Goal: Communication & Community: Answer question/provide support

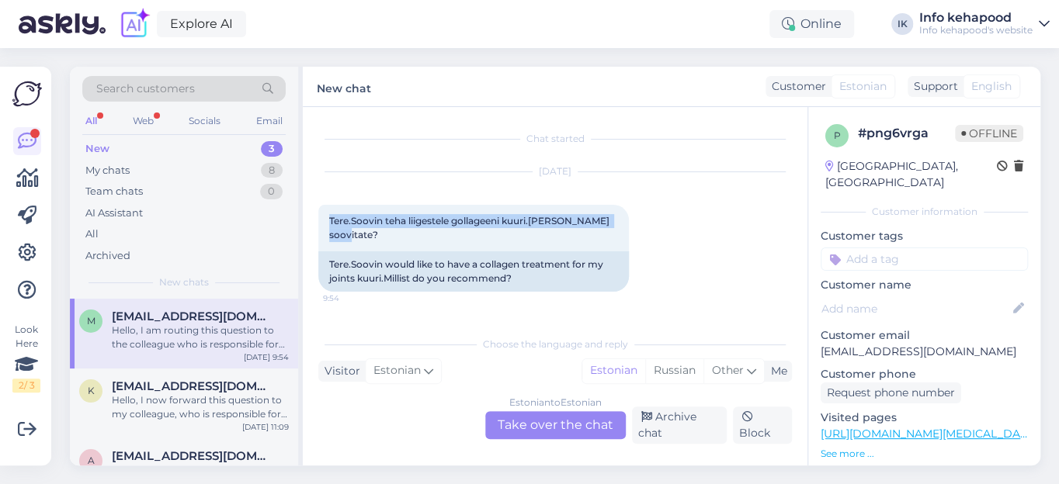
scroll to position [129, 0]
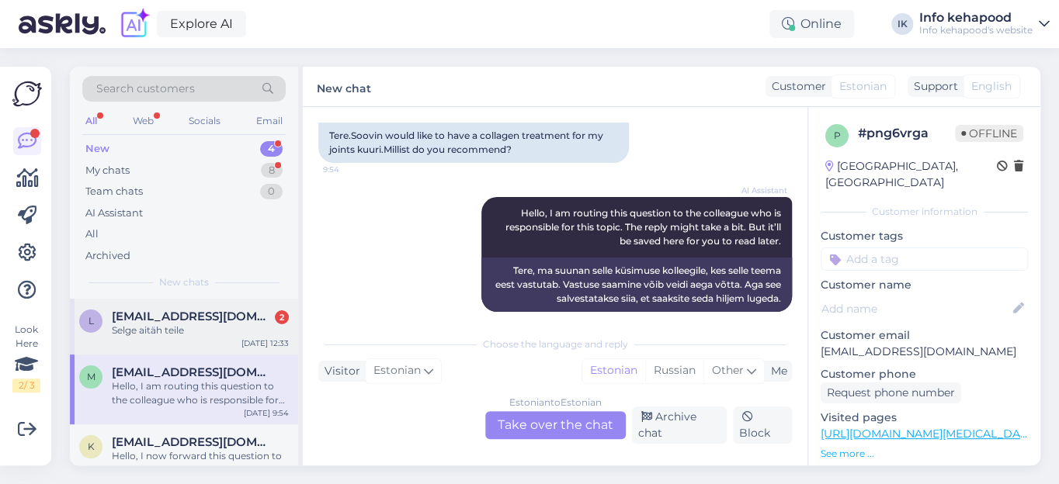
click at [140, 312] on span "[EMAIL_ADDRESS][DOMAIN_NAME]" at bounding box center [192, 317] width 161 height 14
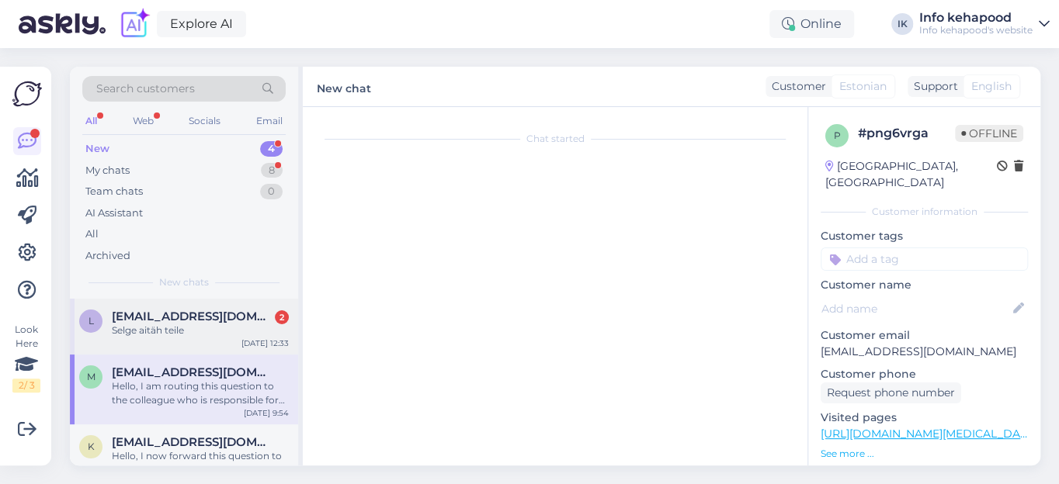
scroll to position [2556, 0]
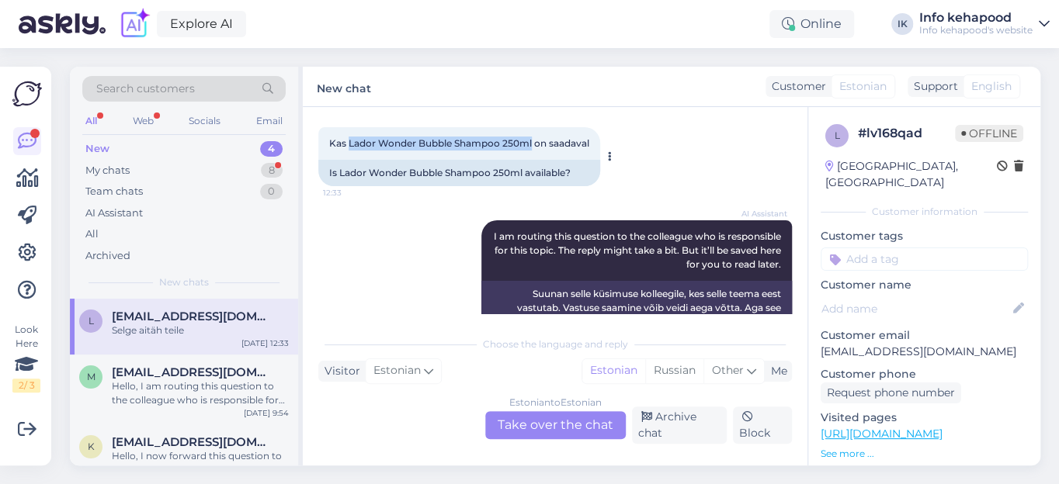
drag, startPoint x: 348, startPoint y: 155, endPoint x: 521, endPoint y: 154, distance: 173.1
click at [529, 160] on div "Kas Lador Wonder Bubble Shampoo 250ml on saadaval 12:33" at bounding box center [459, 143] width 282 height 33
copy span "Lador Wonder Bubble Shampoo 250m"
click at [542, 422] on div "Estonian to Estonian Take over the chat" at bounding box center [555, 425] width 140 height 28
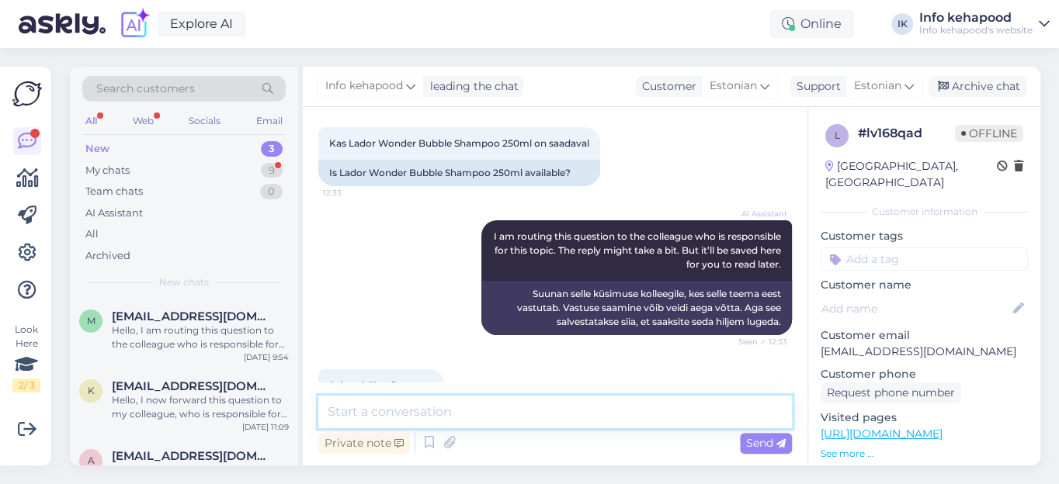
click at [419, 413] on textarea at bounding box center [554, 412] width 473 height 33
type textarea "Tere. Kahjuks on see toode hetkel laost otsas."
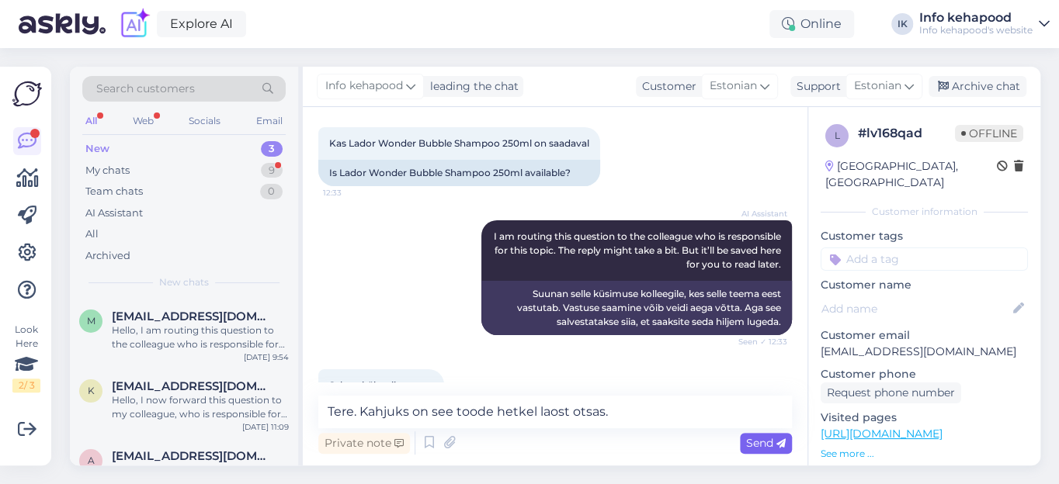
click at [758, 445] on span "Send" at bounding box center [766, 443] width 40 height 14
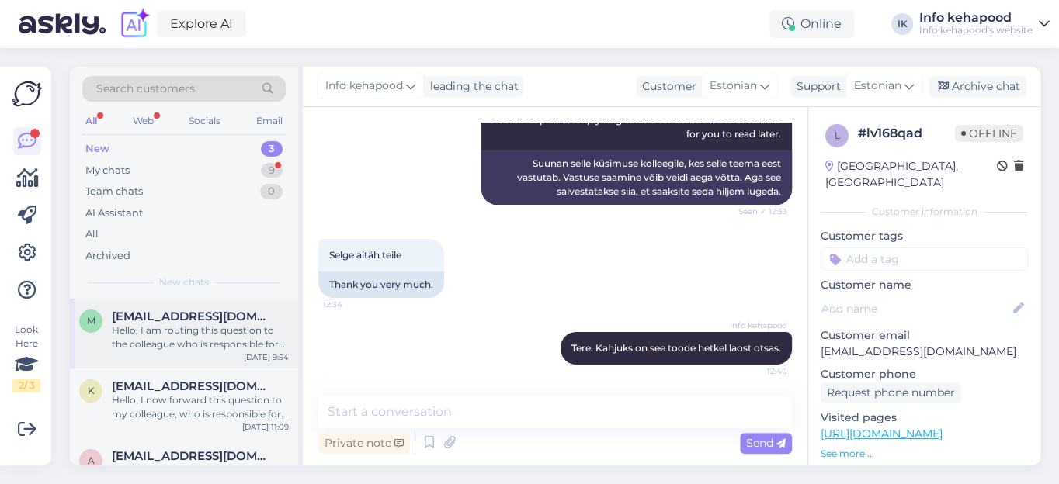
click at [199, 310] on span "[EMAIL_ADDRESS][DOMAIN_NAME]" at bounding box center [192, 317] width 161 height 14
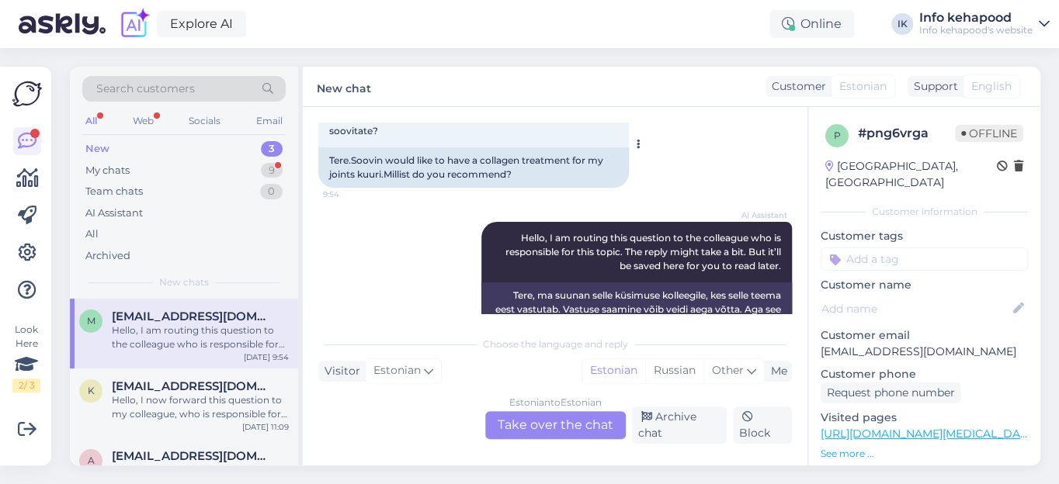
scroll to position [129, 0]
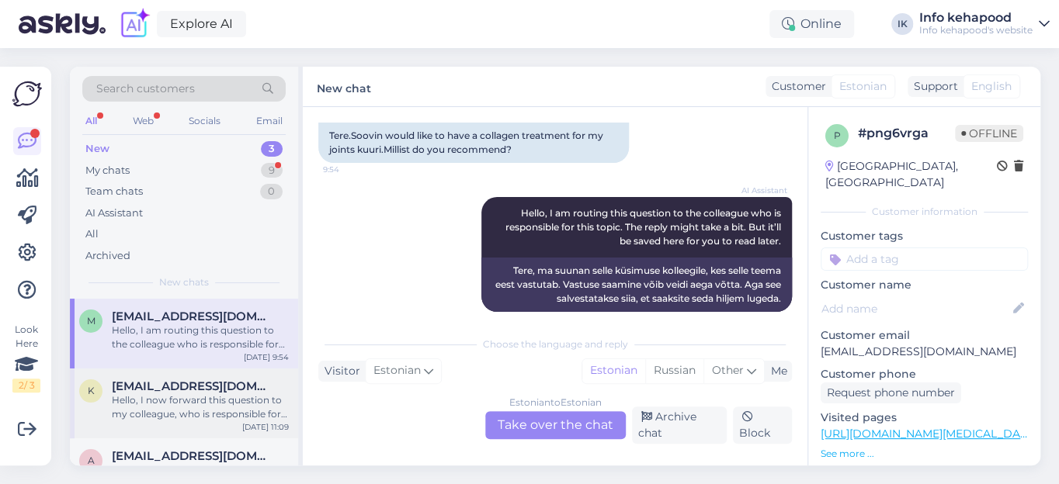
click at [165, 382] on span "[EMAIL_ADDRESS][DOMAIN_NAME]" at bounding box center [192, 387] width 161 height 14
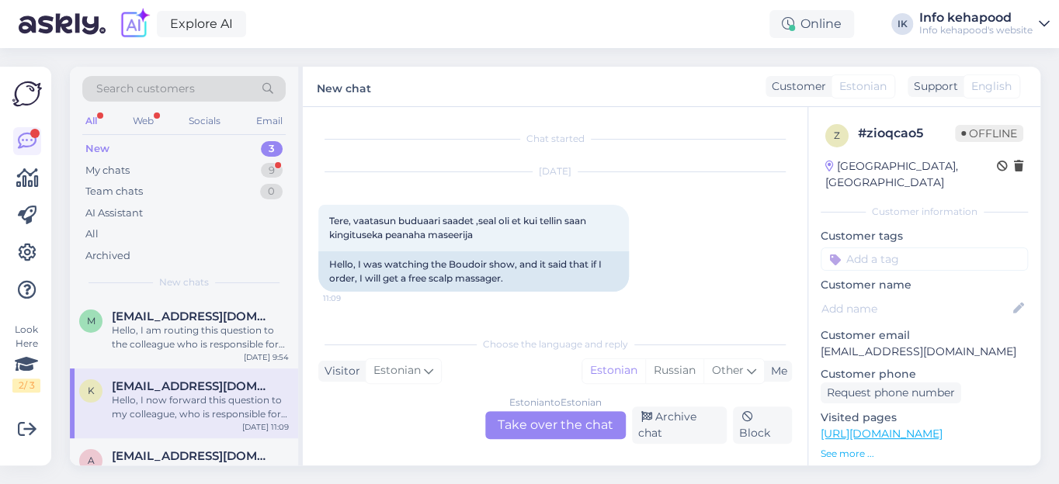
scroll to position [70, 0]
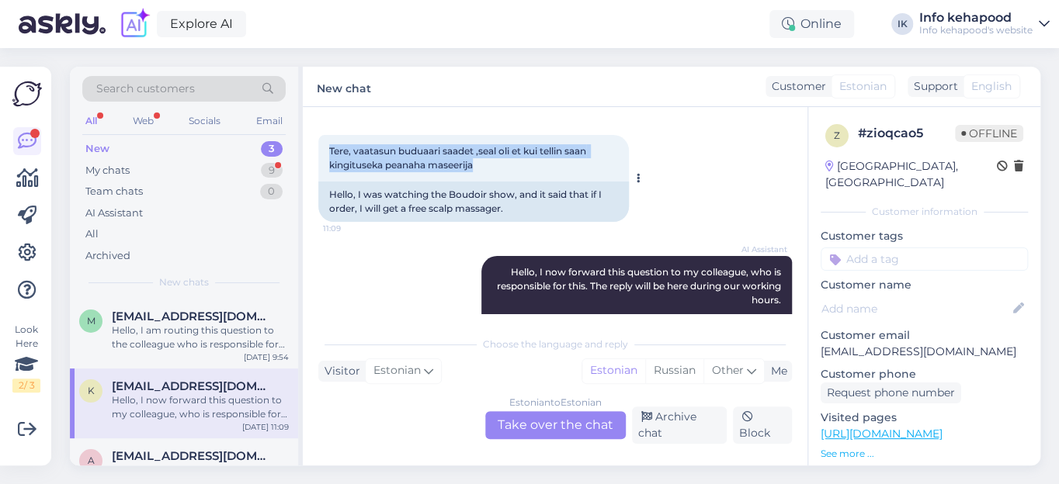
drag, startPoint x: 330, startPoint y: 147, endPoint x: 436, endPoint y: 163, distance: 107.6
click at [483, 162] on div "Tere, vaatasun buduaari saadet ,seal oli et kui tellin saan kingituseka peanaha…" at bounding box center [473, 158] width 310 height 47
copy span "Tere, vaatasun buduaari saadet ,seal oli et kui tellin saan kingituseka peanaha…"
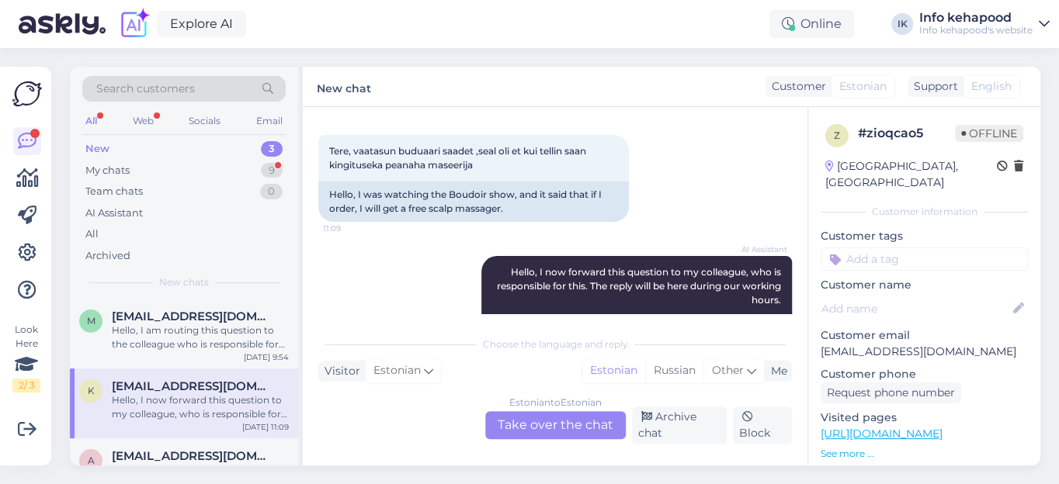
click at [431, 307] on div "AI Assistant Hello, I now forward this question to my colleague, who is respons…" at bounding box center [554, 306] width 473 height 135
click at [248, 336] on div "Hello, I am routing this question to the colleague who is responsible for this …" at bounding box center [200, 338] width 177 height 28
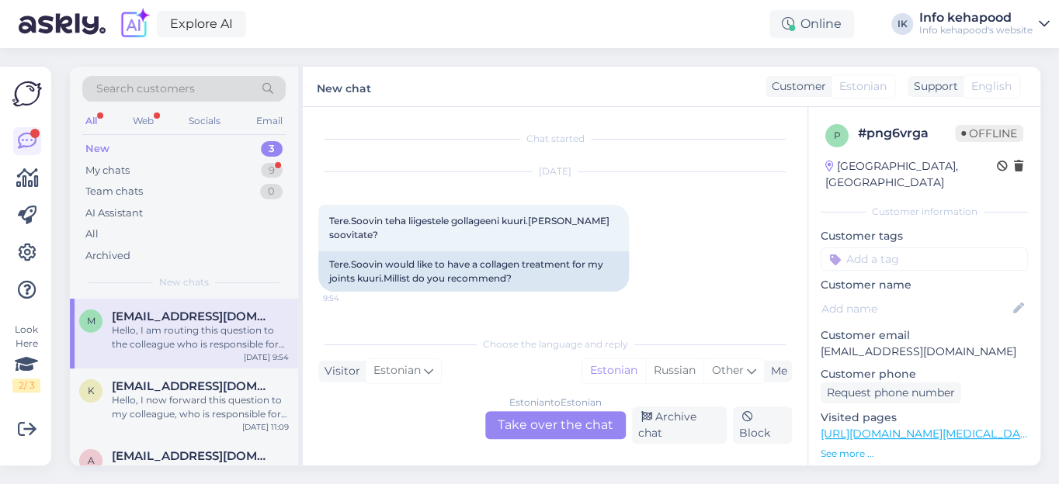
scroll to position [129, 0]
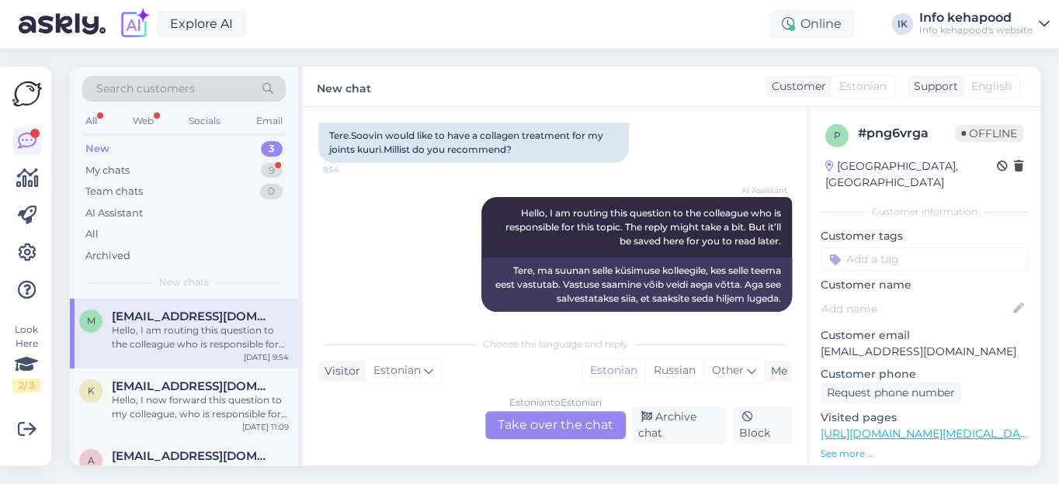
click at [526, 426] on div "Estonian to Estonian Take over the chat" at bounding box center [555, 425] width 140 height 28
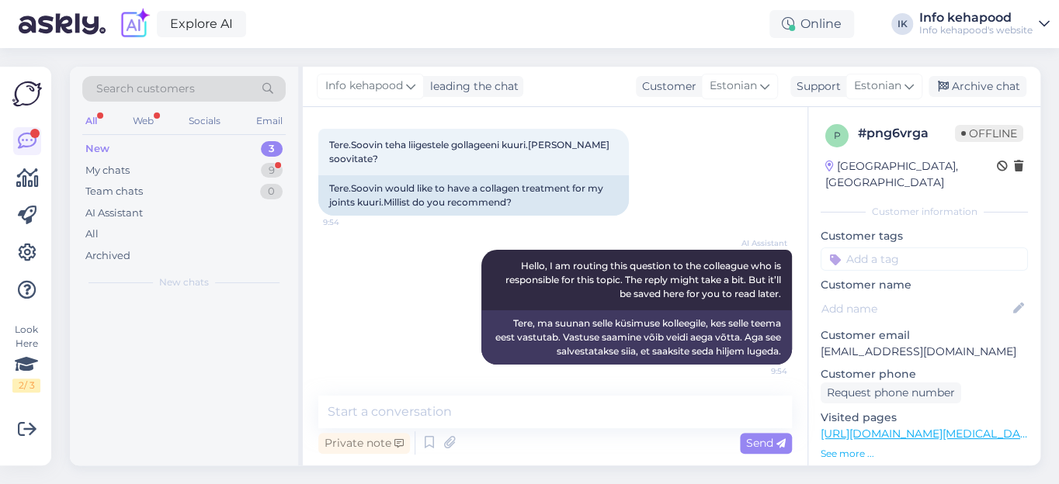
scroll to position [61, 0]
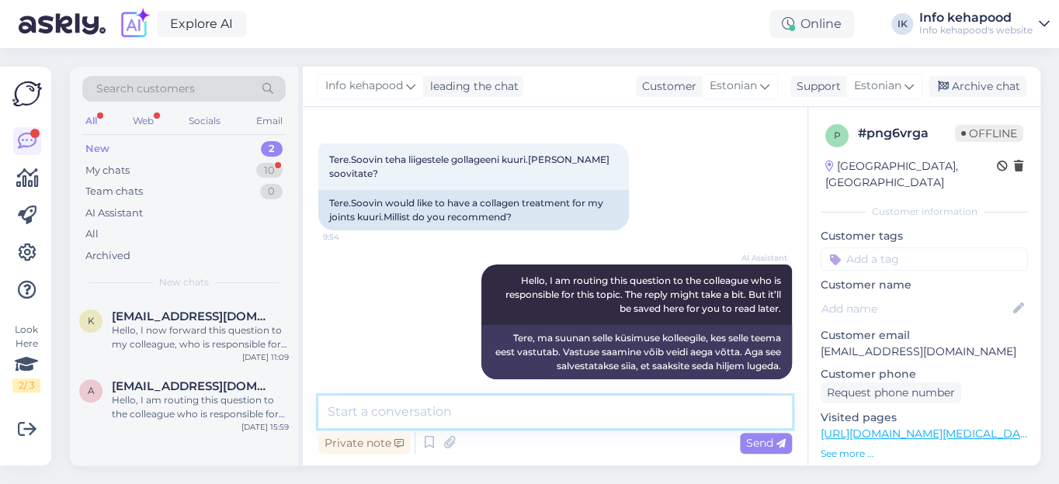
click at [400, 410] on textarea at bounding box center [554, 412] width 473 height 33
paste textarea "Lore ipsumdolor sitametconsecte adipiscingelitseddo, eiu temporin utlabore, etd…"
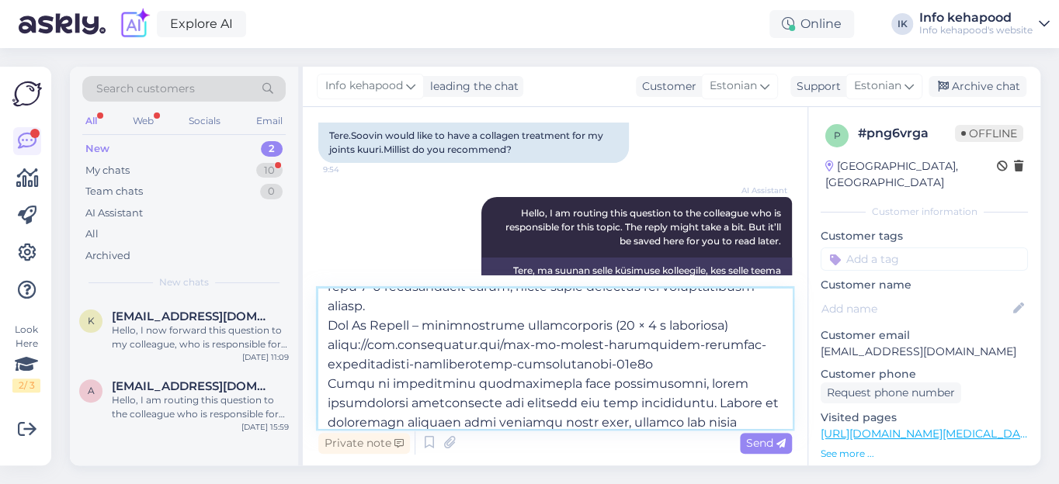
scroll to position [0, 0]
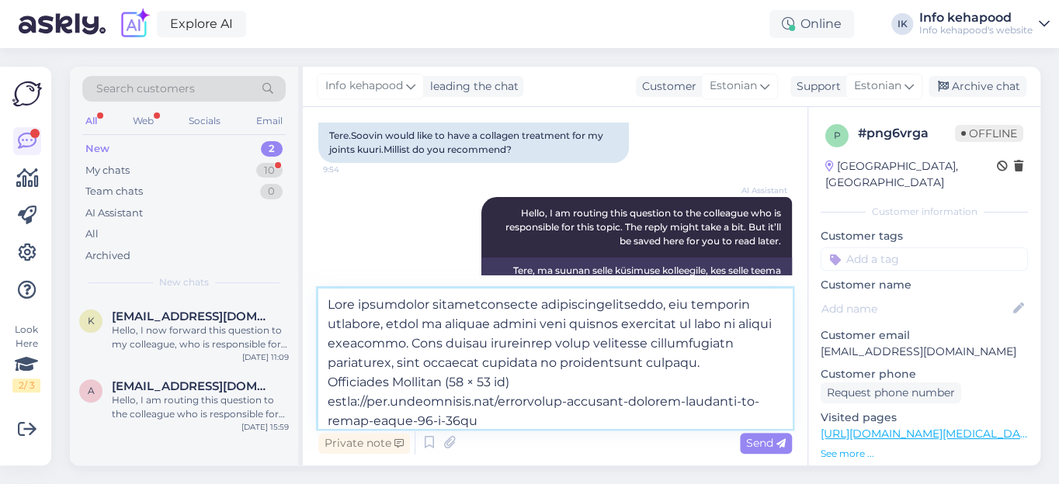
click at [341, 324] on textarea at bounding box center [554, 359] width 473 height 140
drag, startPoint x: 328, startPoint y: 323, endPoint x: 392, endPoint y: 310, distance: 65.8
click at [334, 321] on textarea at bounding box center [554, 359] width 473 height 140
click at [362, 341] on textarea at bounding box center [554, 359] width 473 height 140
drag, startPoint x: 326, startPoint y: 324, endPoint x: 335, endPoint y: 324, distance: 9.3
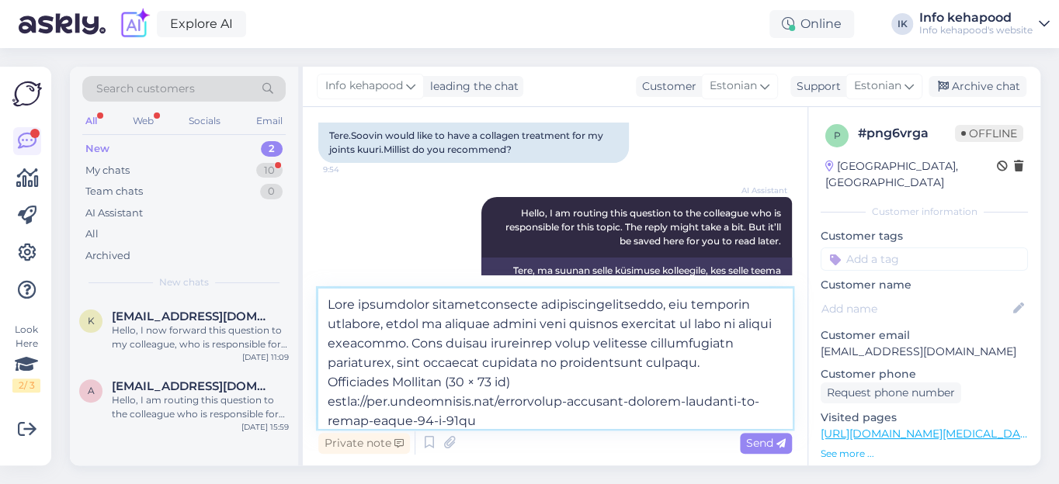
click at [331, 324] on textarea at bounding box center [554, 359] width 473 height 140
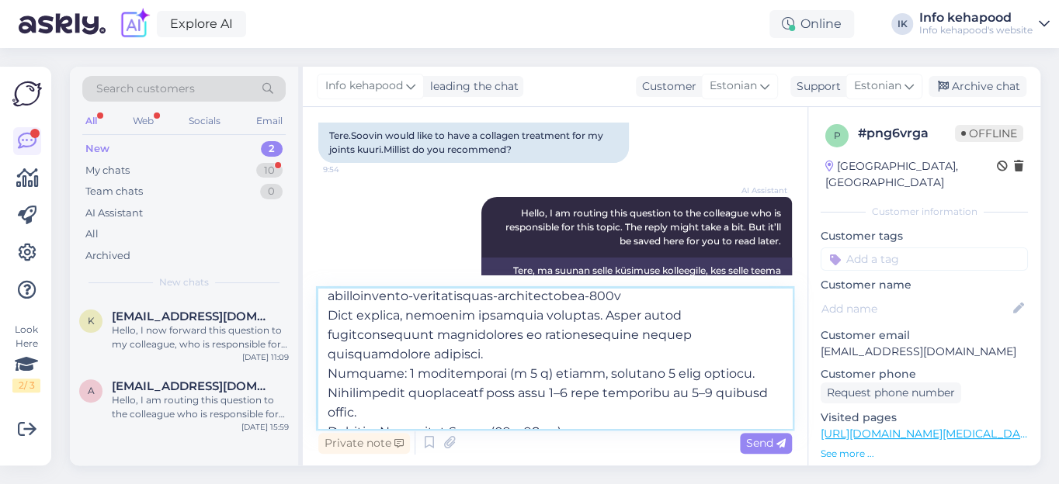
scroll to position [803, 0]
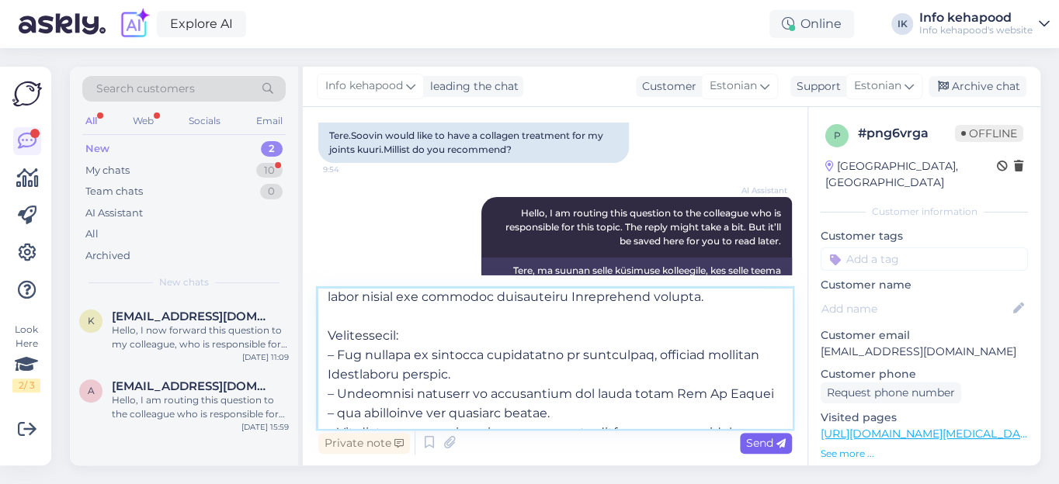
type textarea "Lore ipsumdolor sitametconsecte adipiscingelitseddo, eiu temporin utlabore, etd…"
click at [758, 445] on span "Send" at bounding box center [766, 443] width 40 height 14
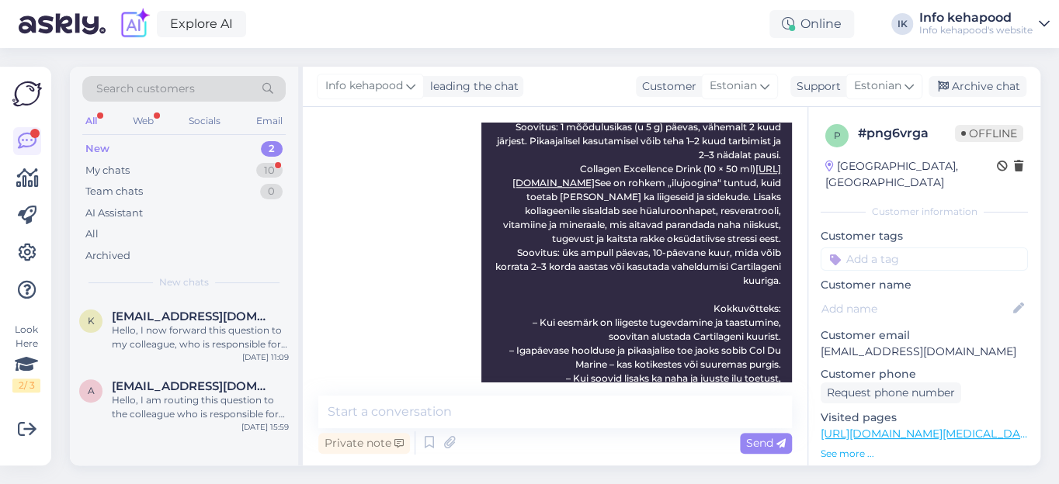
scroll to position [896, 0]
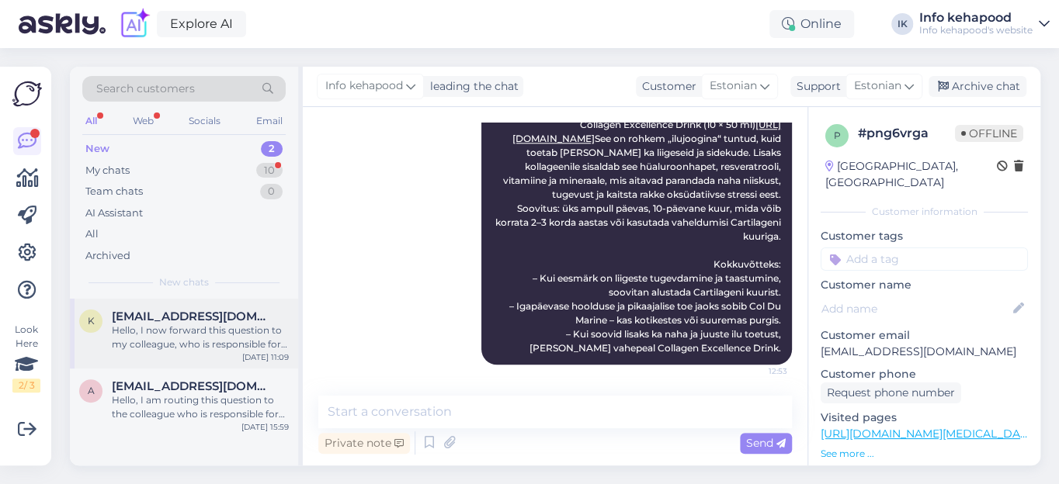
click at [194, 314] on span "[EMAIL_ADDRESS][DOMAIN_NAME]" at bounding box center [192, 317] width 161 height 14
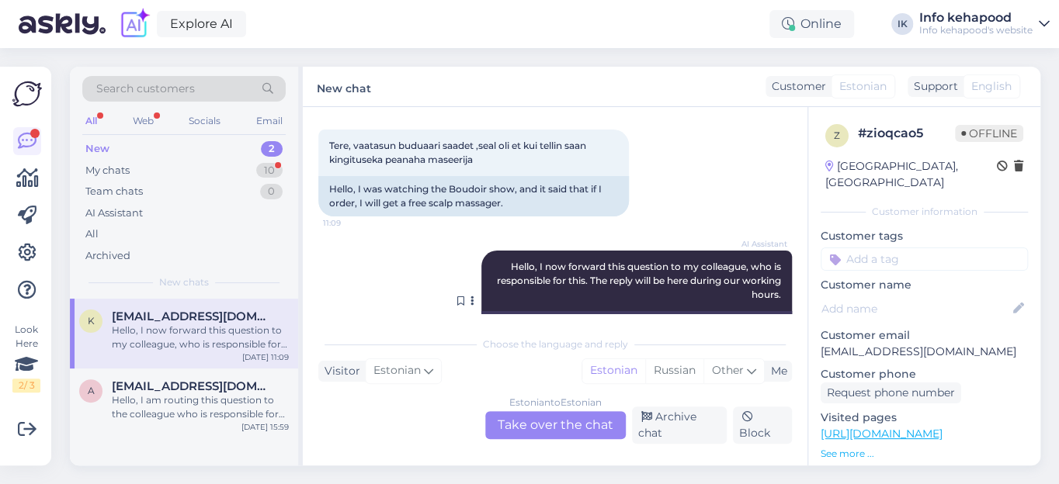
scroll to position [129, 0]
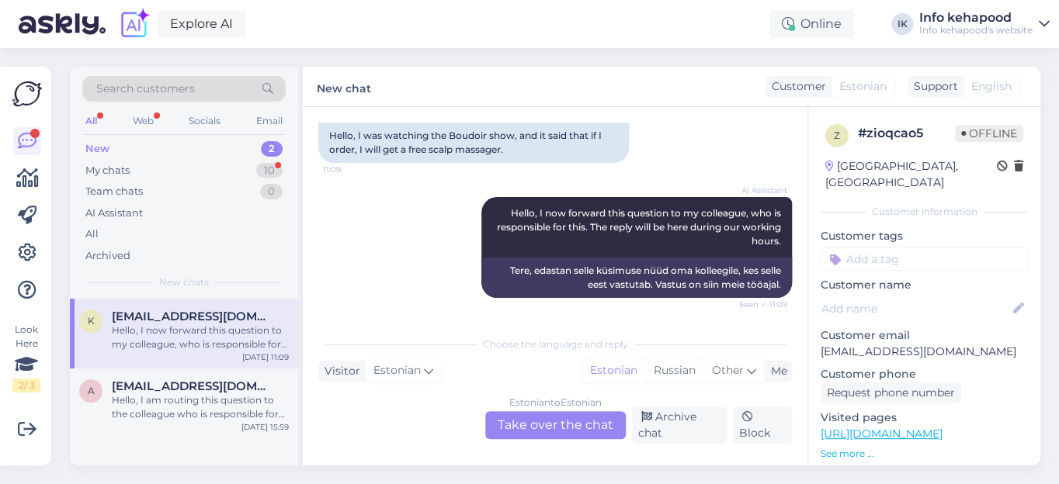
click at [540, 425] on div "Estonian to Estonian Take over the chat" at bounding box center [555, 425] width 140 height 28
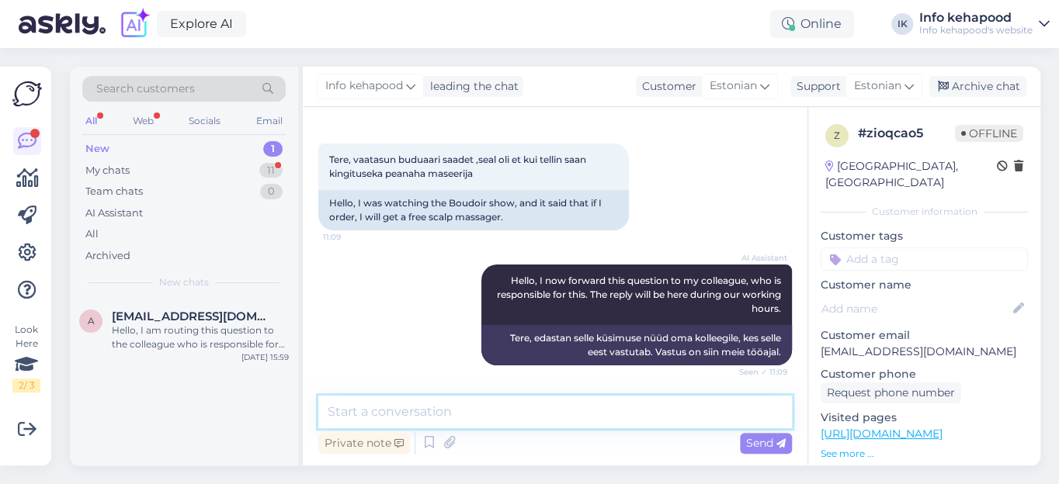
click at [390, 409] on textarea at bounding box center [554, 412] width 473 height 33
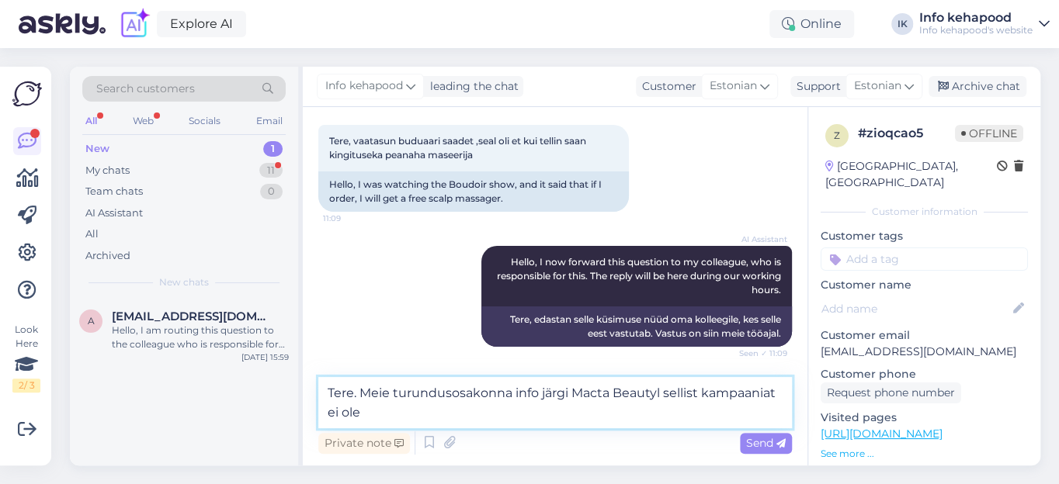
type textarea "Tere. Meie turundusosakonna info järgi Macta Beautyl sellist kampaaniat ei ole."
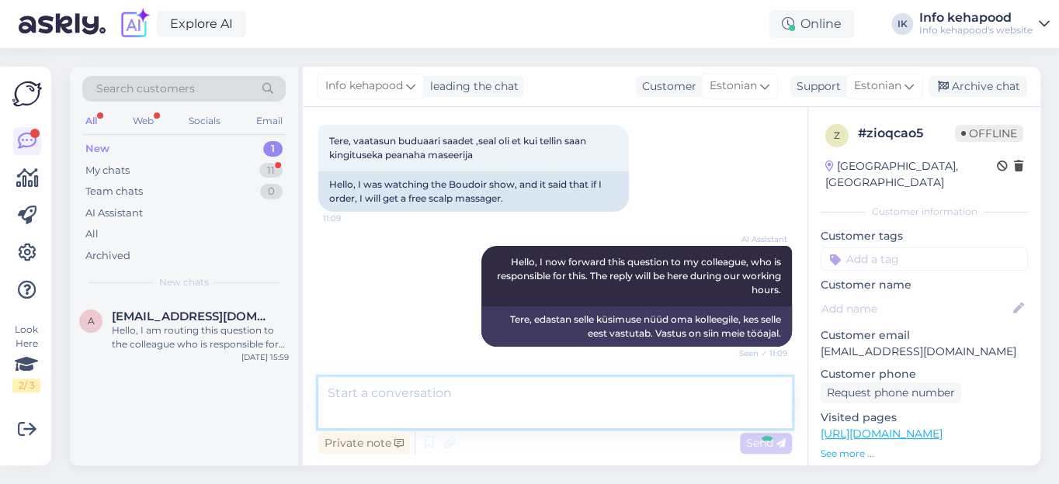
scroll to position [175, 0]
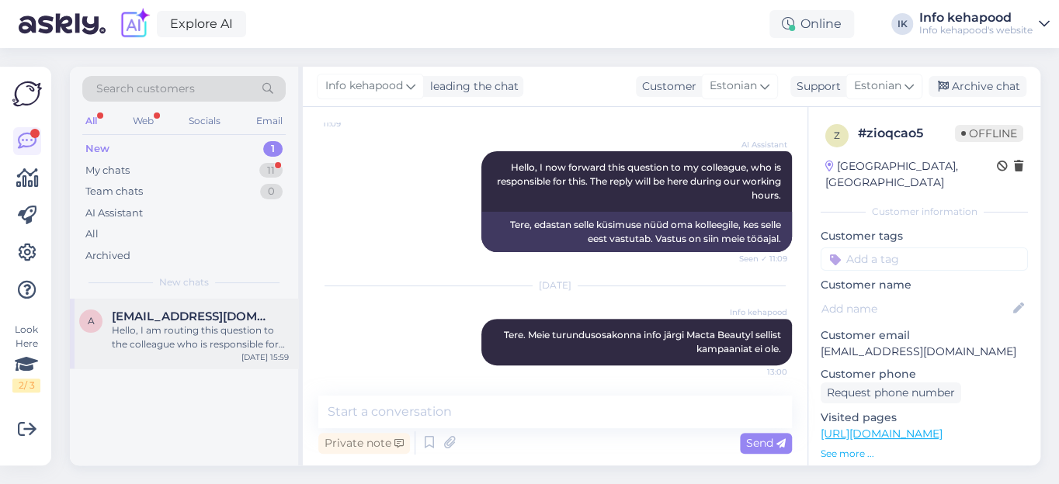
click at [155, 306] on div "a [EMAIL_ADDRESS][DOMAIN_NAME] Hello, I am routing this question to the colleag…" at bounding box center [184, 334] width 228 height 70
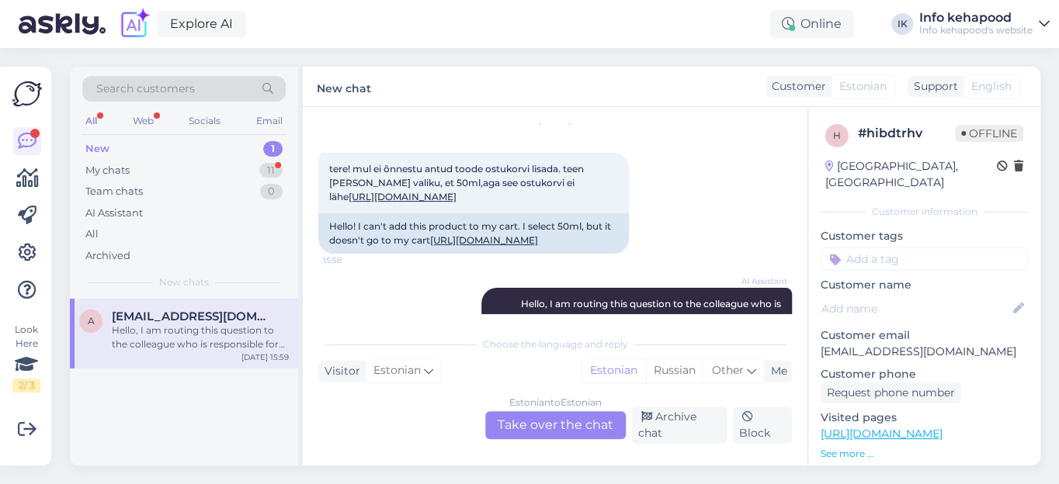
scroll to position [0, 0]
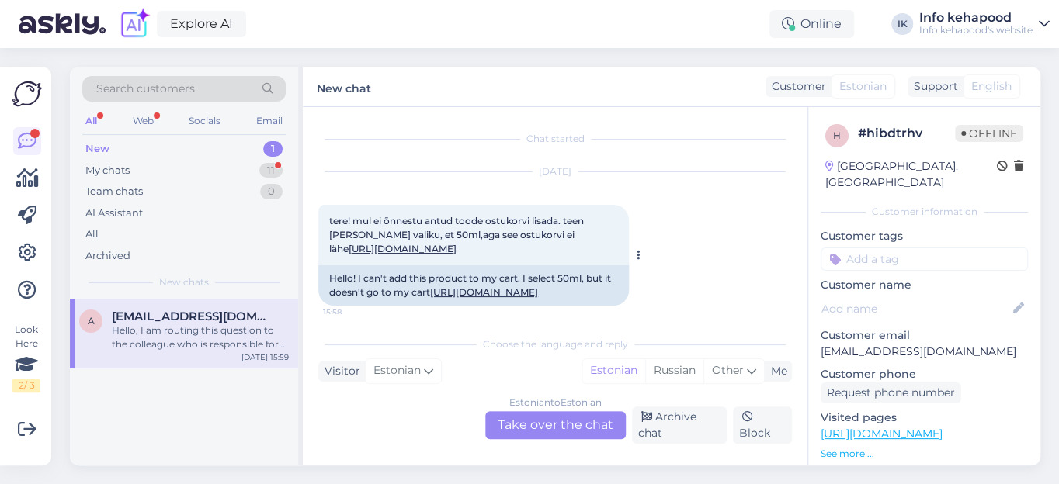
click at [456, 250] on link "[URL][DOMAIN_NAME]" at bounding box center [402, 249] width 108 height 12
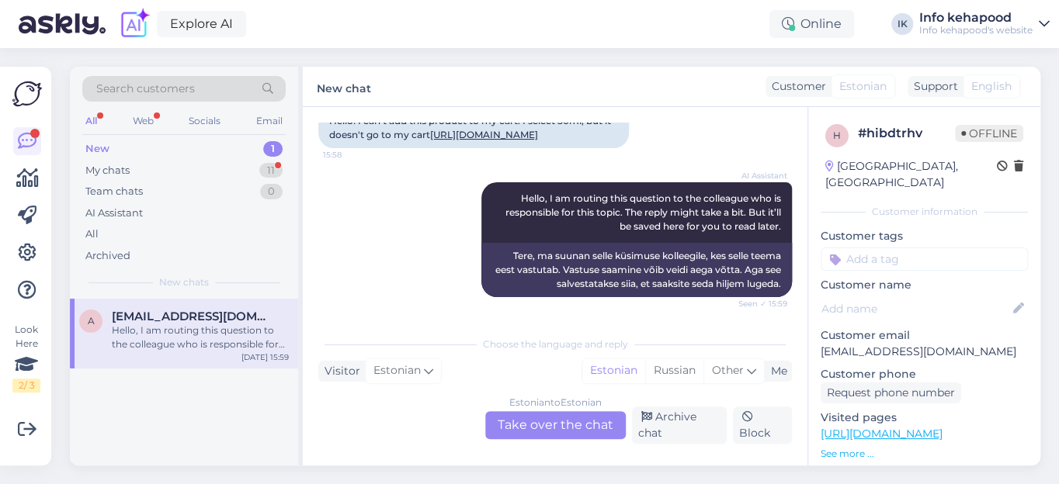
scroll to position [199, 0]
click at [537, 429] on div "Estonian to Estonian Take over the chat" at bounding box center [555, 425] width 140 height 28
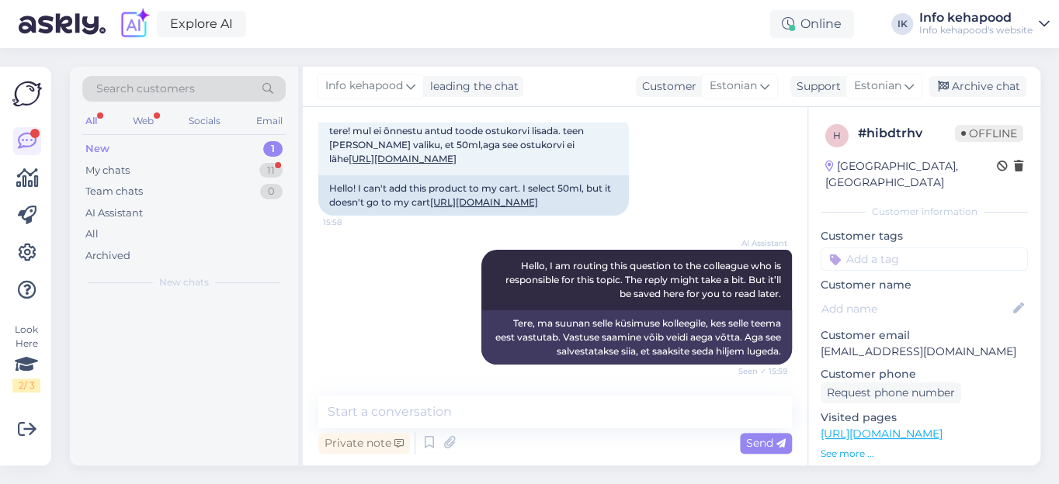
scroll to position [131, 0]
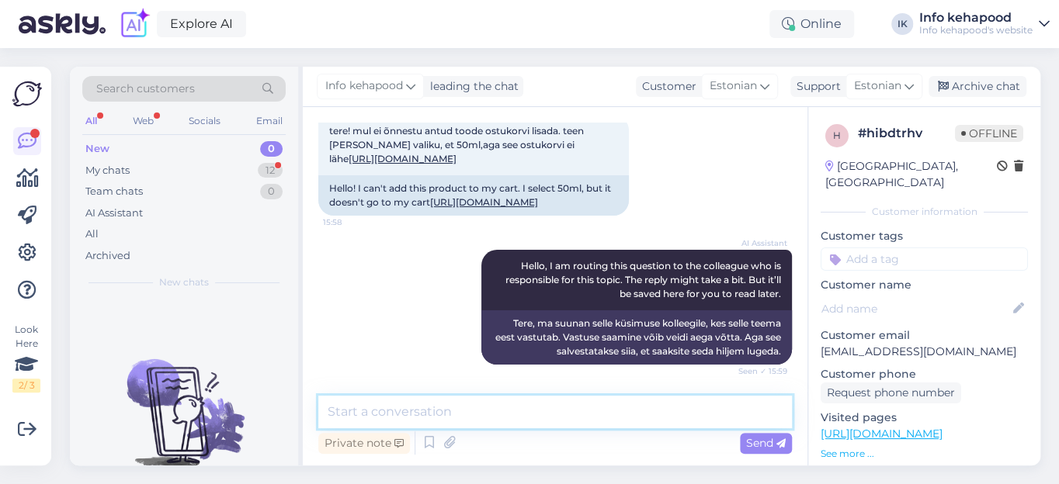
click at [411, 413] on textarea at bounding box center [554, 412] width 473 height 33
type textarea "Tere.Seda toodet ei saa tellida, kuna on on hetkel laost otsas."
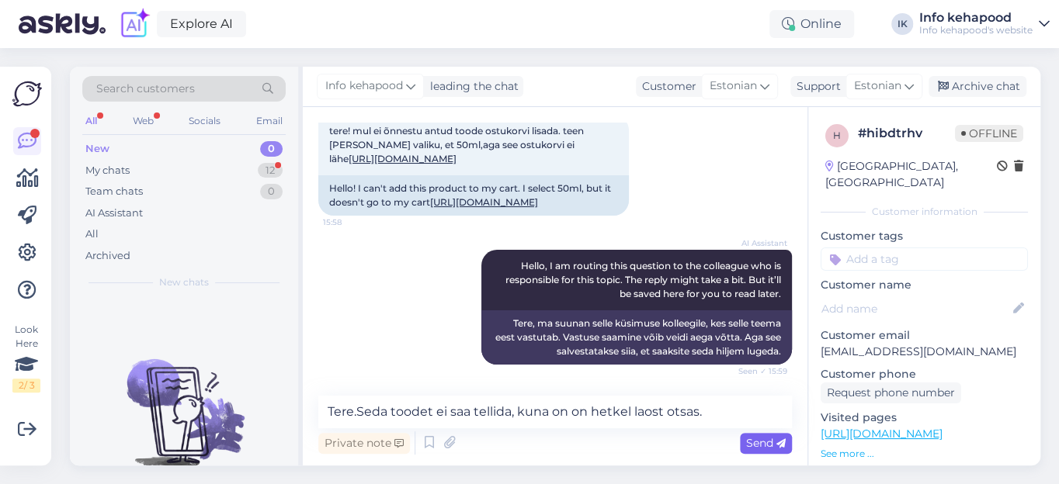
click at [766, 442] on span "Send" at bounding box center [766, 443] width 40 height 14
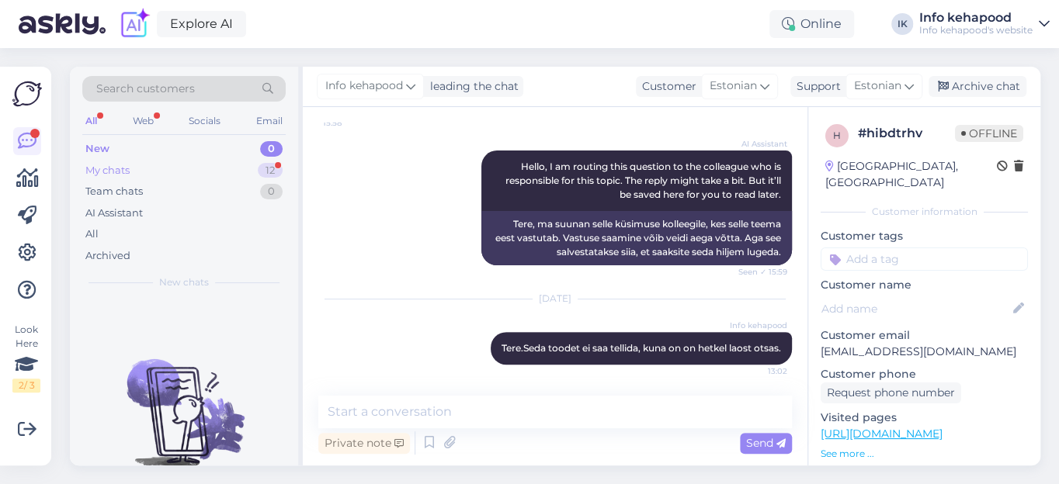
click at [97, 171] on div "My chats" at bounding box center [107, 171] width 44 height 16
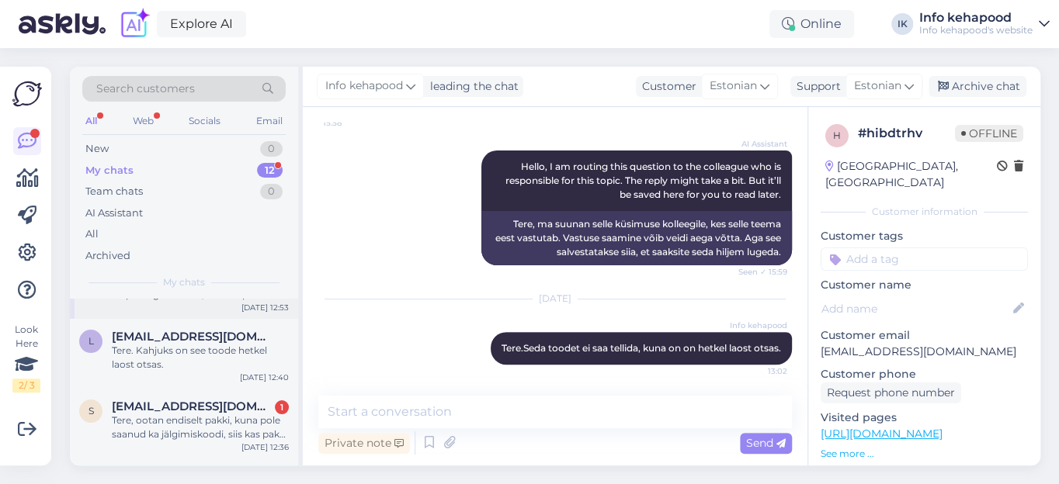
scroll to position [211, 0]
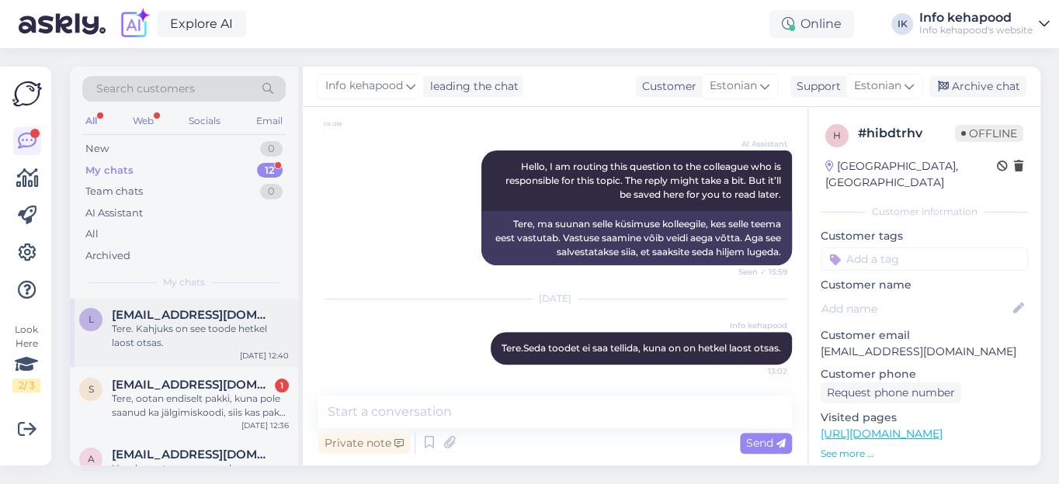
click at [199, 316] on span "[EMAIL_ADDRESS][DOMAIN_NAME]" at bounding box center [192, 315] width 161 height 14
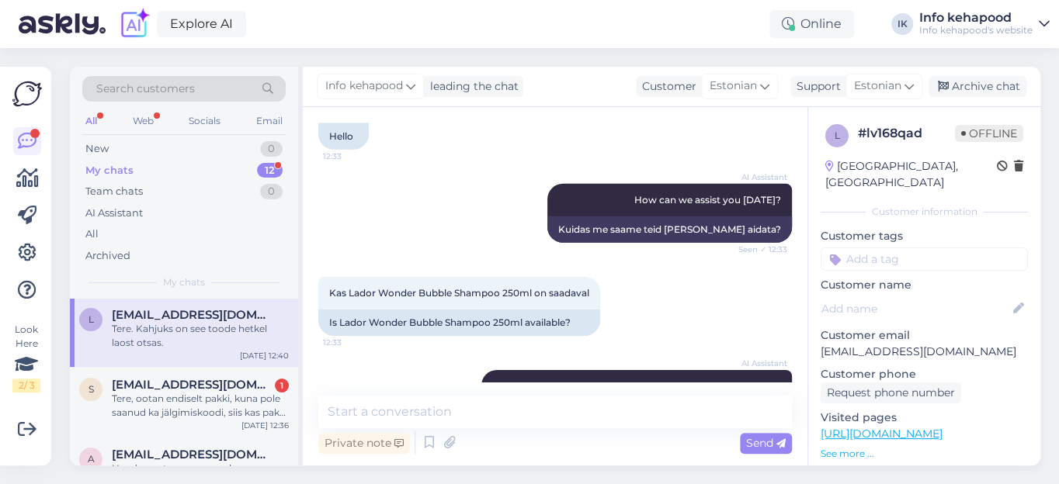
scroll to position [2628, 0]
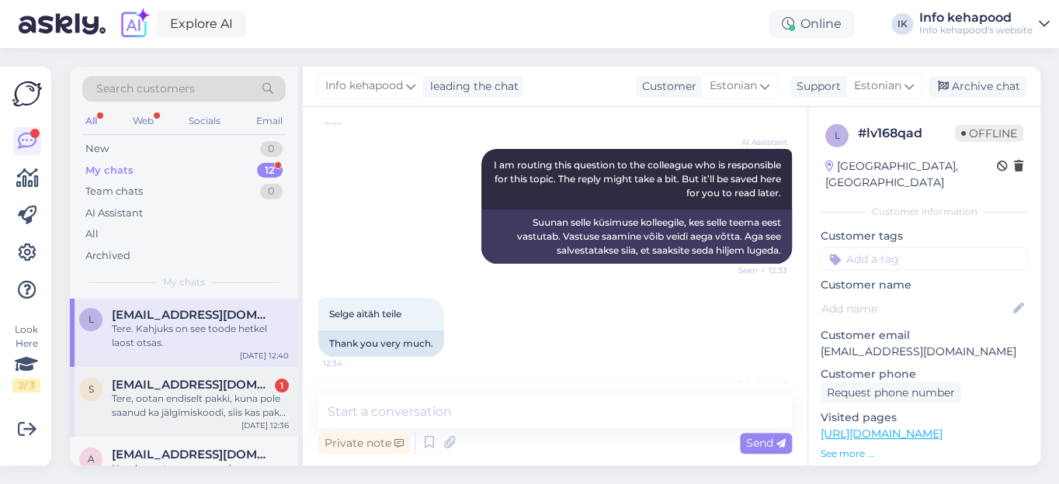
click at [173, 380] on span "[EMAIL_ADDRESS][DOMAIN_NAME]" at bounding box center [192, 385] width 161 height 14
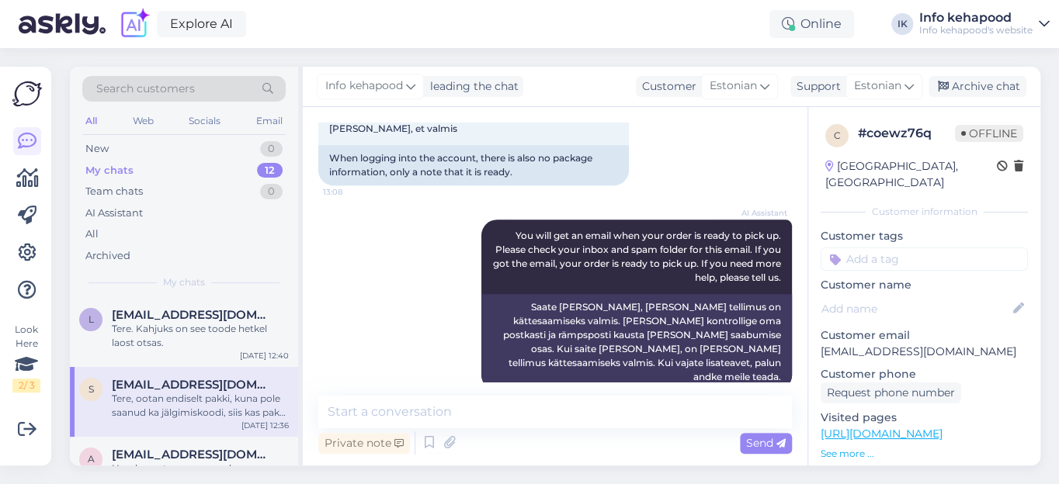
scroll to position [1128, 0]
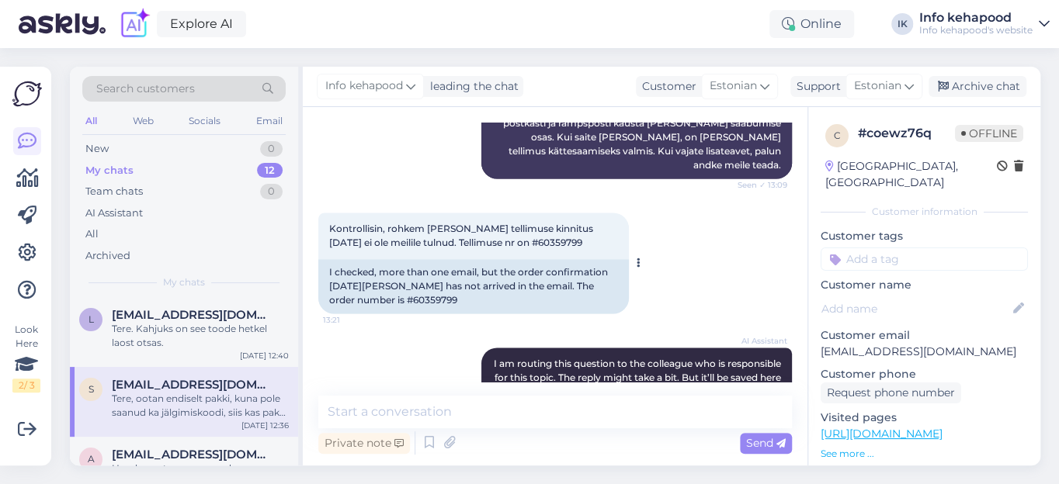
click at [497, 223] on span "Kontrollisin, rohkem [PERSON_NAME] tellimuse kinnitus [DATE] ei ole meilile tul…" at bounding box center [462, 236] width 266 height 26
copy div "60359799 13:21"
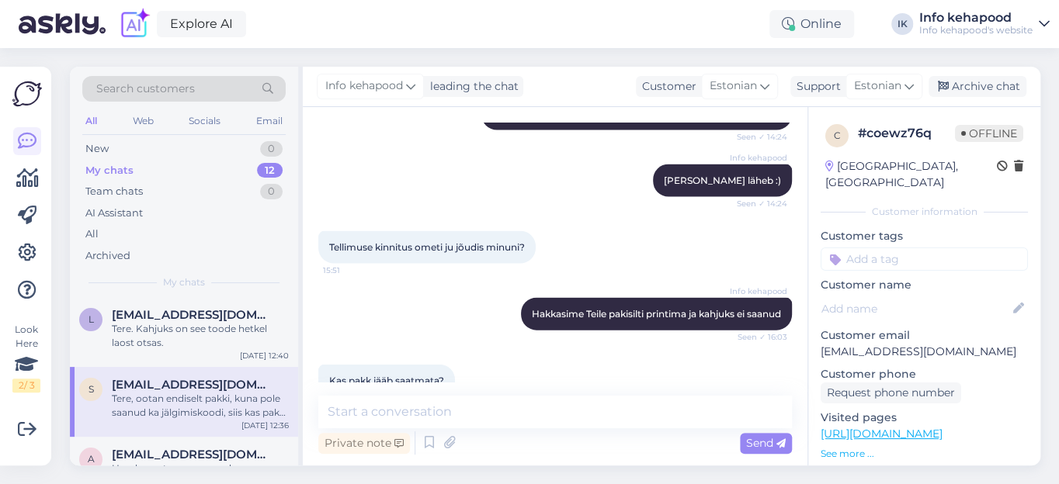
scroll to position [1711, 0]
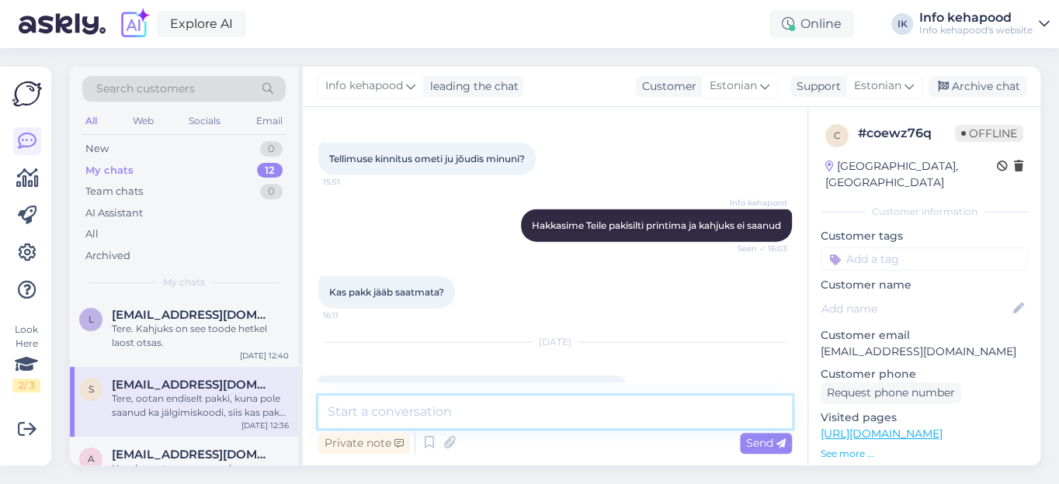
click at [369, 411] on textarea at bounding box center [554, 412] width 473 height 33
drag, startPoint x: 427, startPoint y: 414, endPoint x: 458, endPoint y: 417, distance: 31.2
click at [429, 413] on textarea "Tere, kohe uurin, [PERSON_NAME] kui kaugel pakk on" at bounding box center [554, 412] width 473 height 33
drag, startPoint x: 593, startPoint y: 413, endPoint x: 621, endPoint y: 411, distance: 28.0
click at [598, 412] on textarea "Tere, kohe uurin [PERSON_NAME] [PERSON_NAME] kaugel pakk on" at bounding box center [554, 412] width 473 height 33
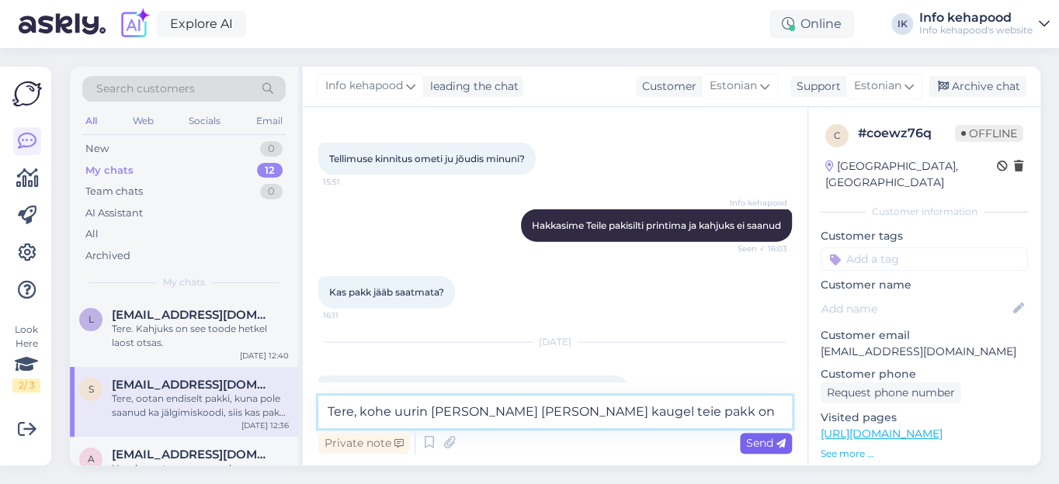
type textarea "Tere, kohe uurin [PERSON_NAME] [PERSON_NAME] kaugel teie pakk on"
click at [768, 440] on span "Send" at bounding box center [766, 443] width 40 height 14
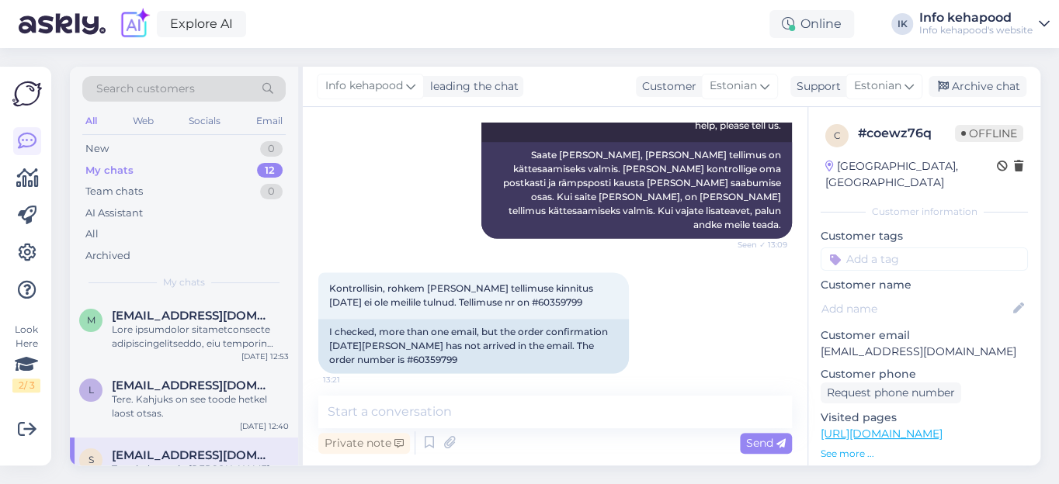
scroll to position [1072, 0]
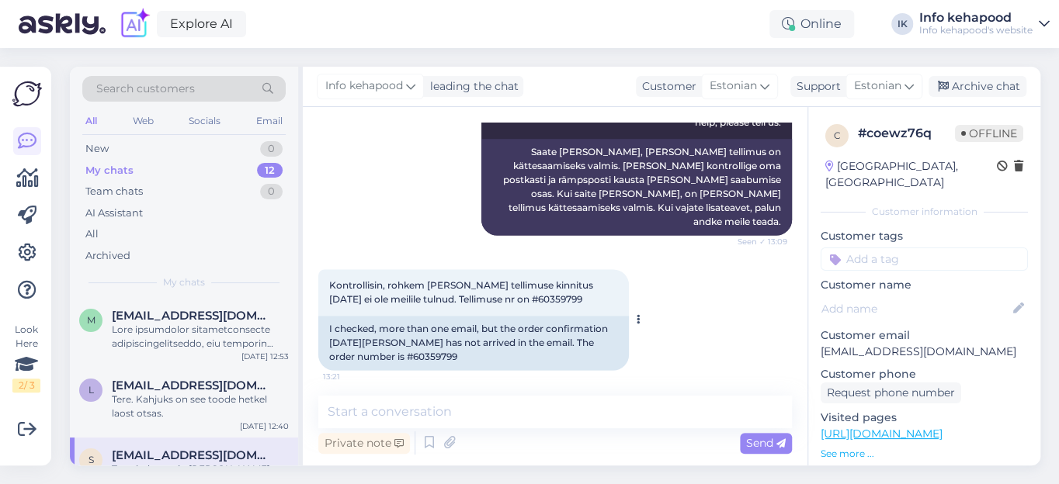
click at [502, 279] on span "Kontrollisin, rohkem [PERSON_NAME] tellimuse kinnitus [DATE] ei ole meilile tul…" at bounding box center [462, 292] width 266 height 26
copy div "60359799 13:21"
click at [370, 252] on div "Kontrollisin, rohkem [PERSON_NAME] tellimuse kinnitus [DATE] ei ole meilile tul…" at bounding box center [554, 319] width 473 height 135
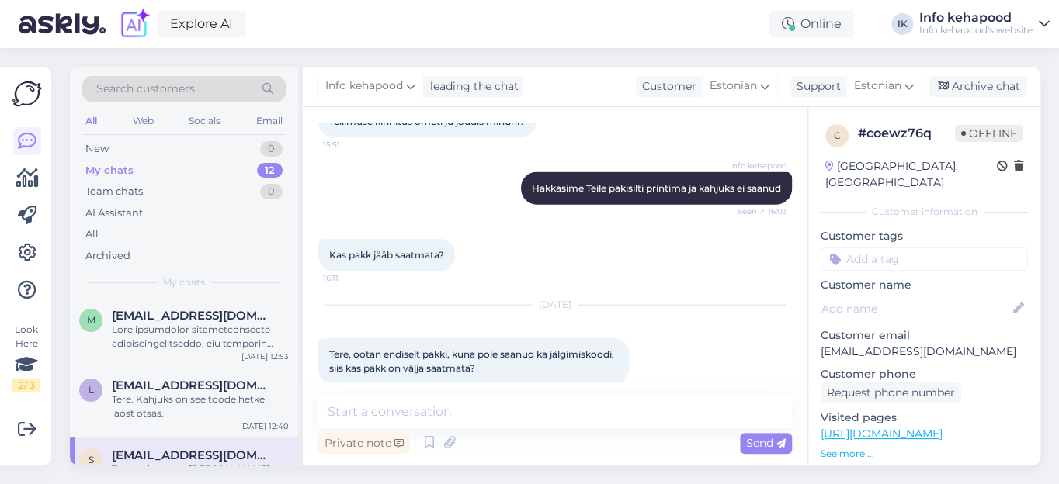
scroll to position [1777, 0]
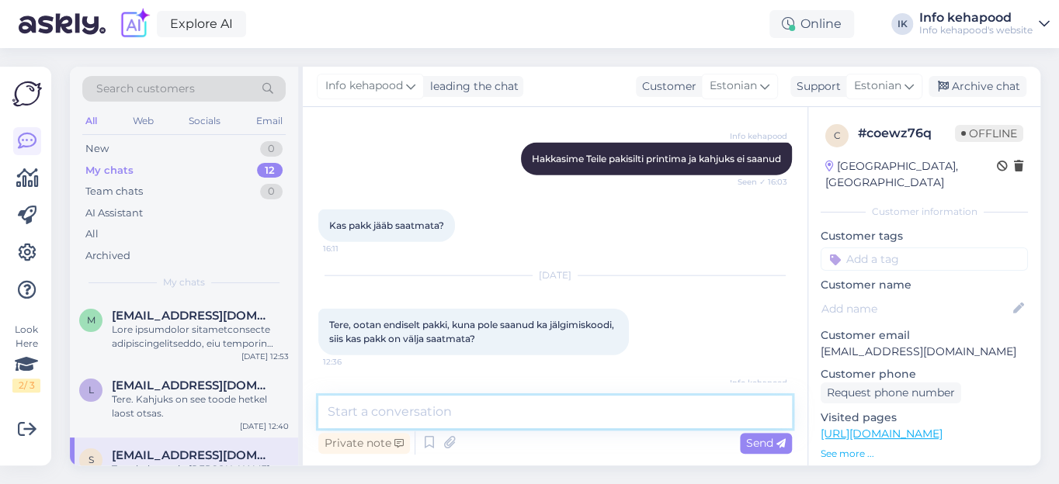
click at [353, 413] on textarea at bounding box center [554, 412] width 473 height 33
paste textarea "[PHONE_NUMBER]"
click at [678, 410] on textarea "Tere, kas tellimuses olnud telefoni number on õige : [PHONE_NUMBER]" at bounding box center [554, 412] width 473 height 33
drag, startPoint x: 751, startPoint y: 414, endPoint x: 779, endPoint y: 411, distance: 28.0
click at [757, 413] on textarea "Tere, kas tellimuses olnud telefoni number on õige : [PHONE_NUMBER]" at bounding box center [554, 412] width 473 height 33
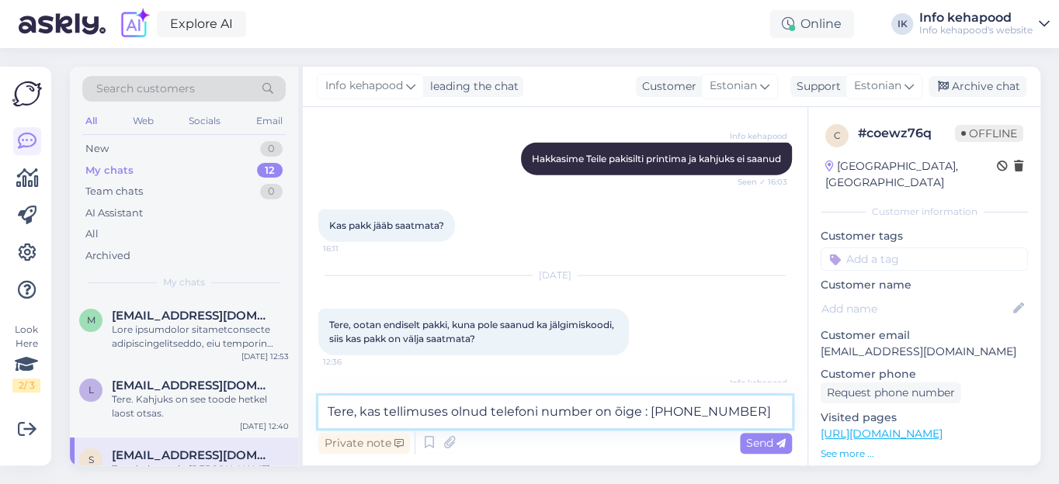
type textarea "Tere, kas tellimuses olnud telefoni number on õige : [PHONE_NUMBER] ?"
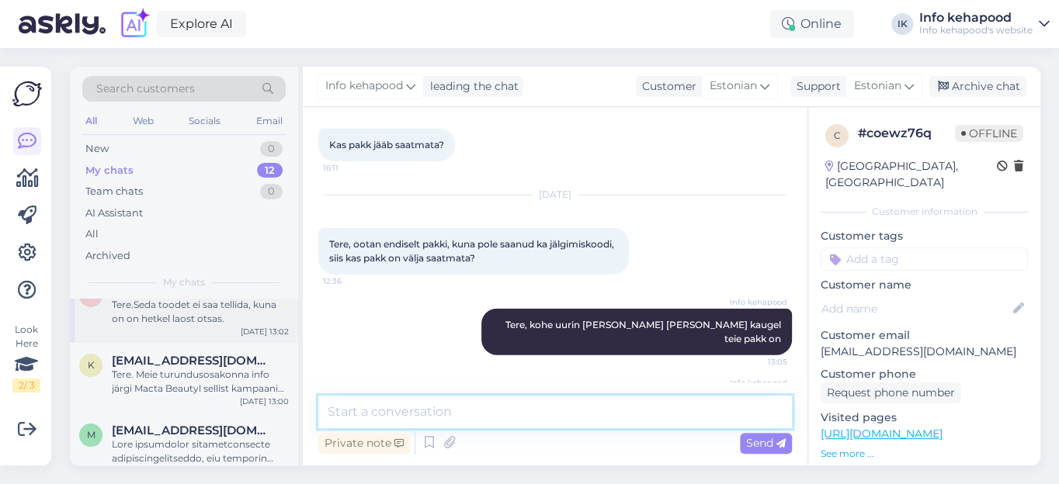
scroll to position [0, 0]
